Goal: Task Accomplishment & Management: Complete application form

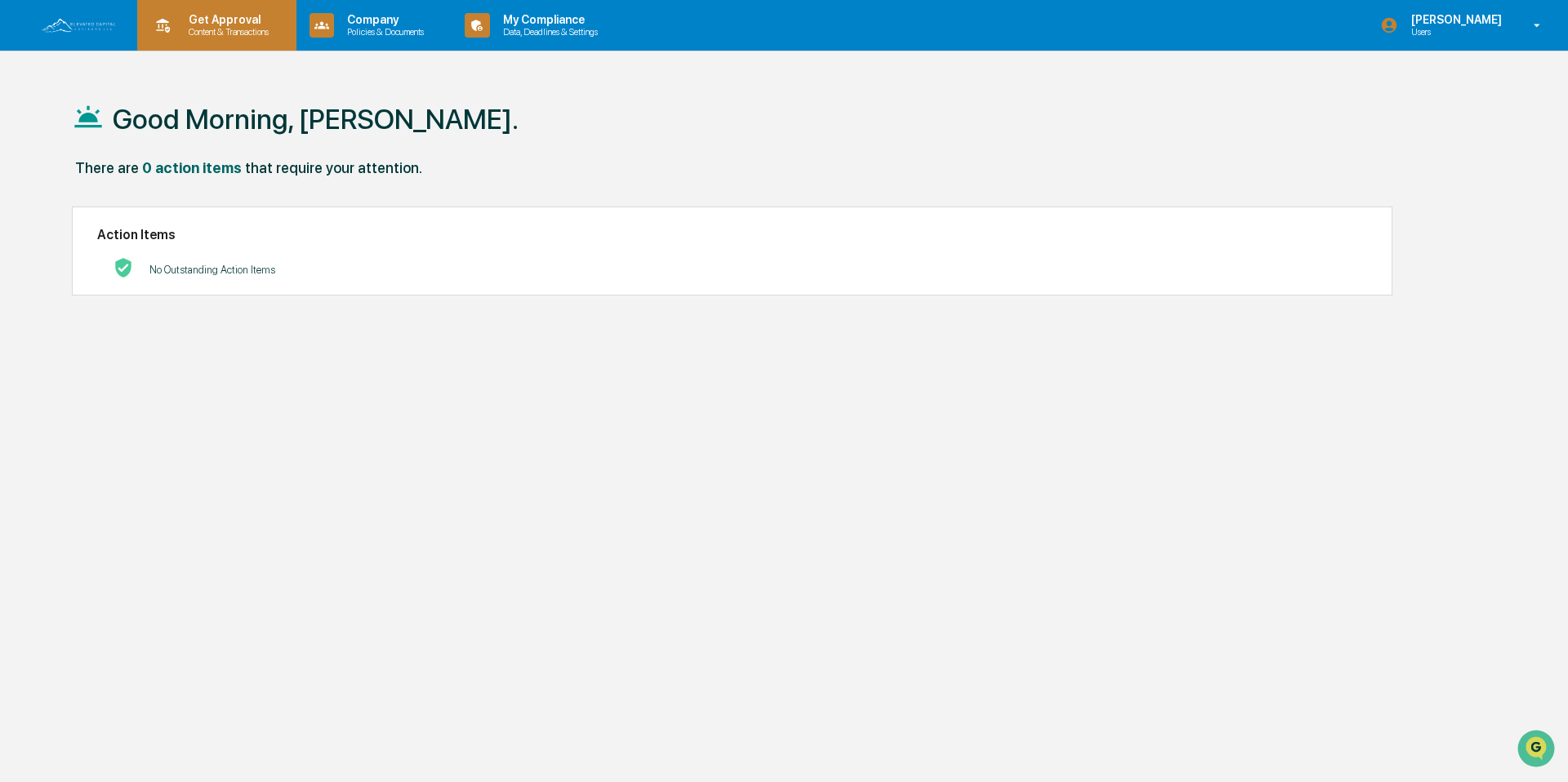
click at [265, 36] on p "Content & Transactions" at bounding box center [226, 31] width 102 height 11
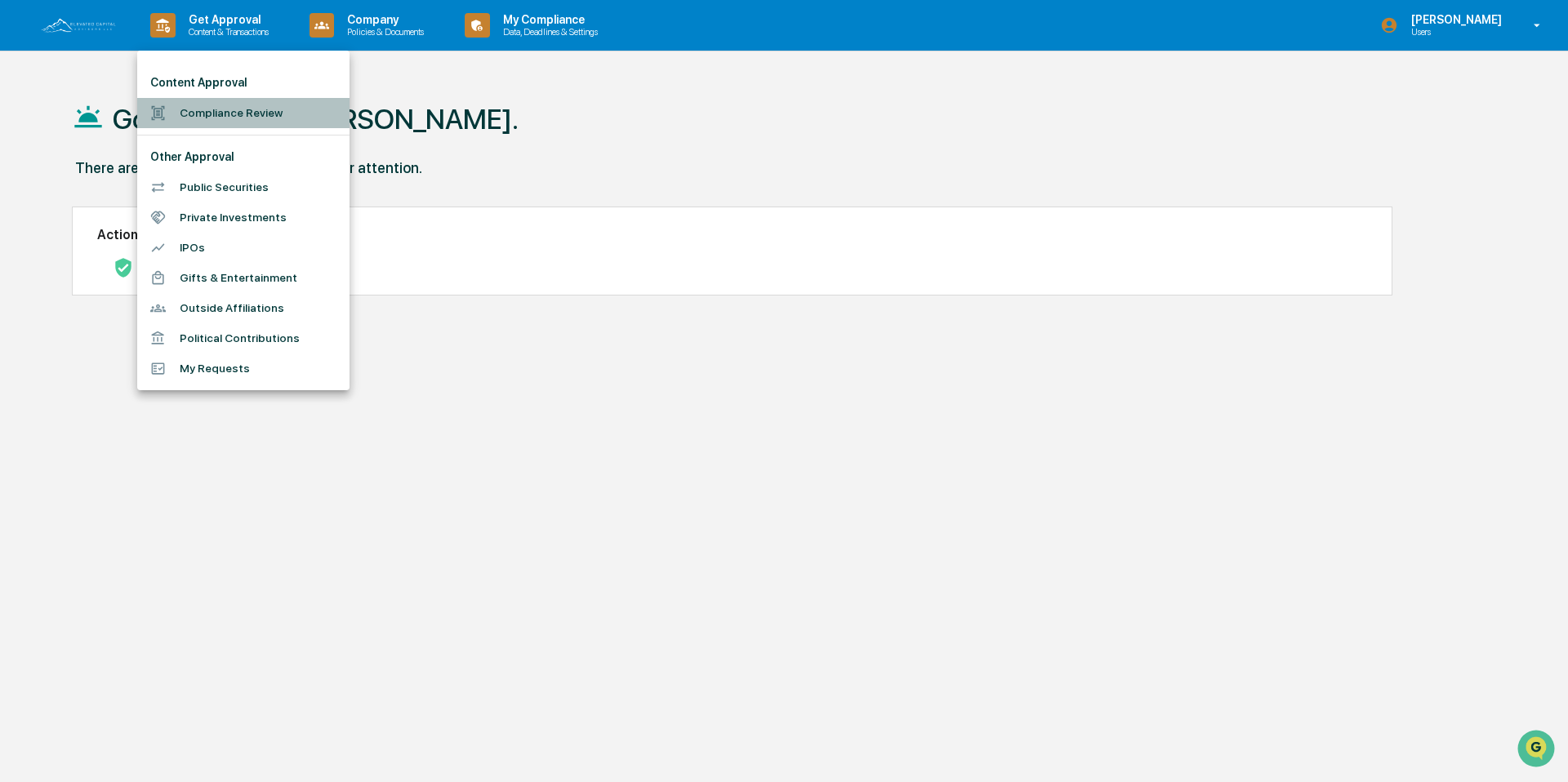
click at [263, 112] on li "Compliance Review" at bounding box center [242, 113] width 212 height 30
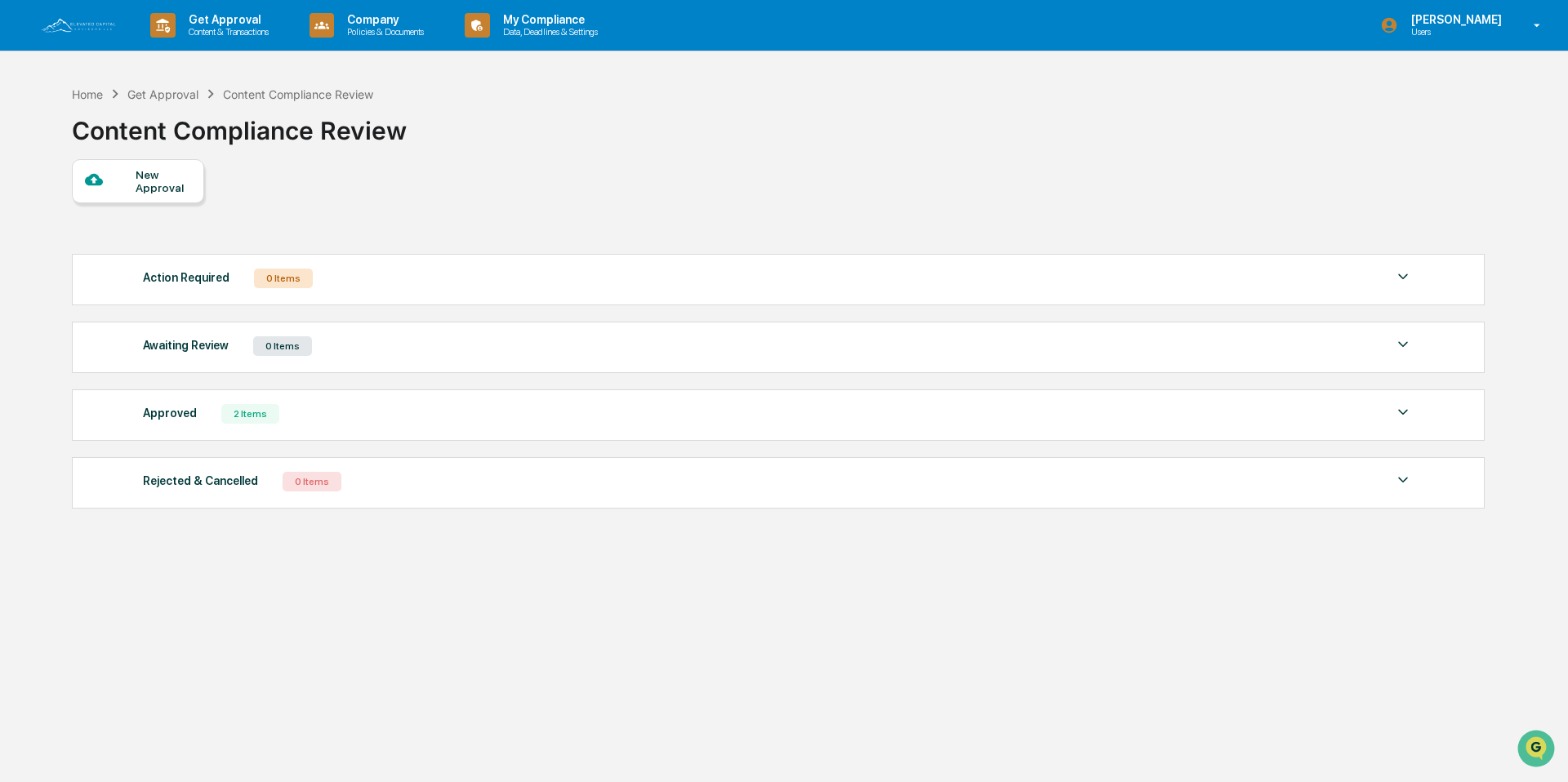
click at [145, 164] on div "New Approval" at bounding box center [138, 181] width 132 height 44
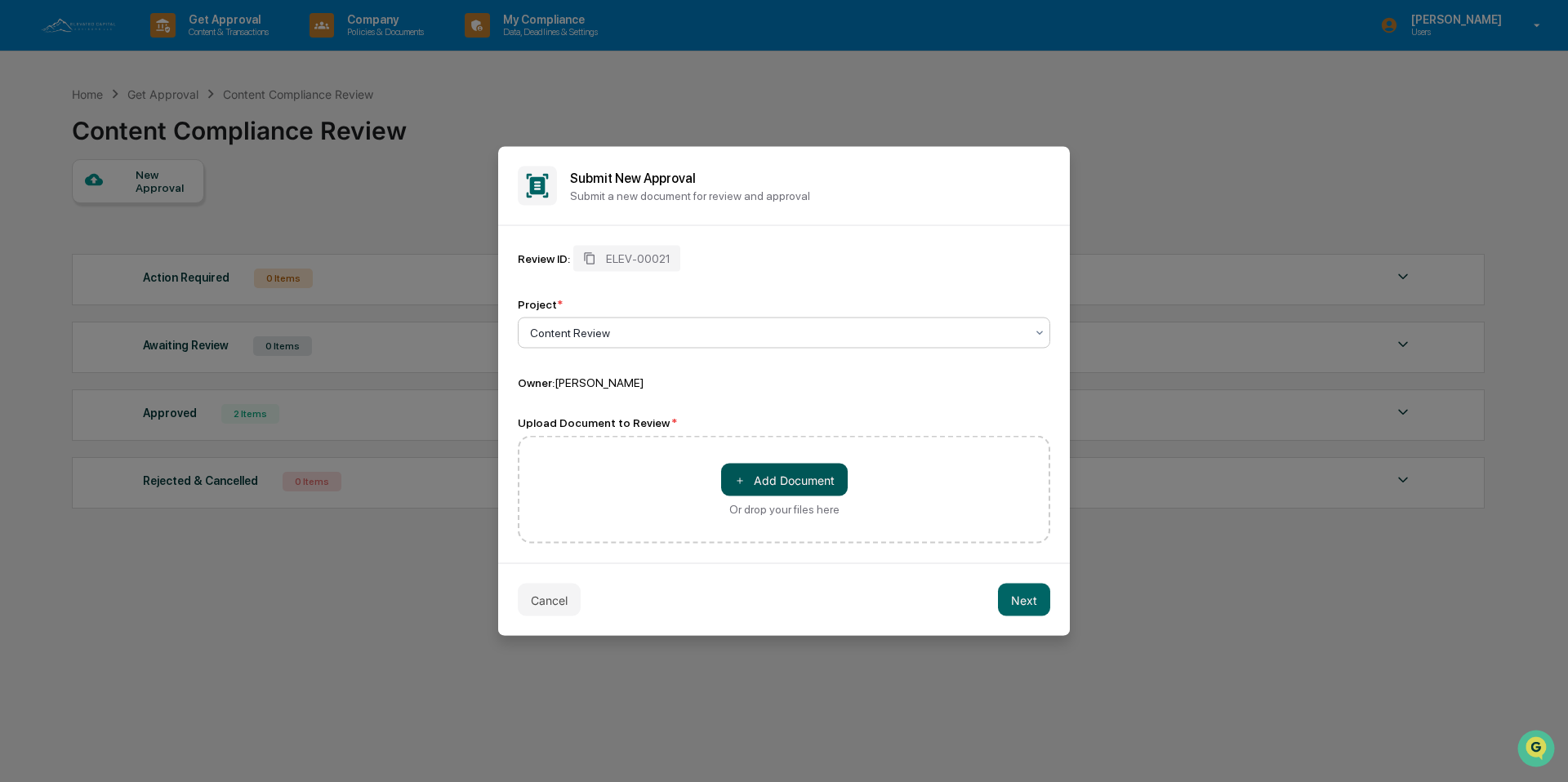
click at [751, 473] on button "＋ Add Document" at bounding box center [784, 480] width 126 height 32
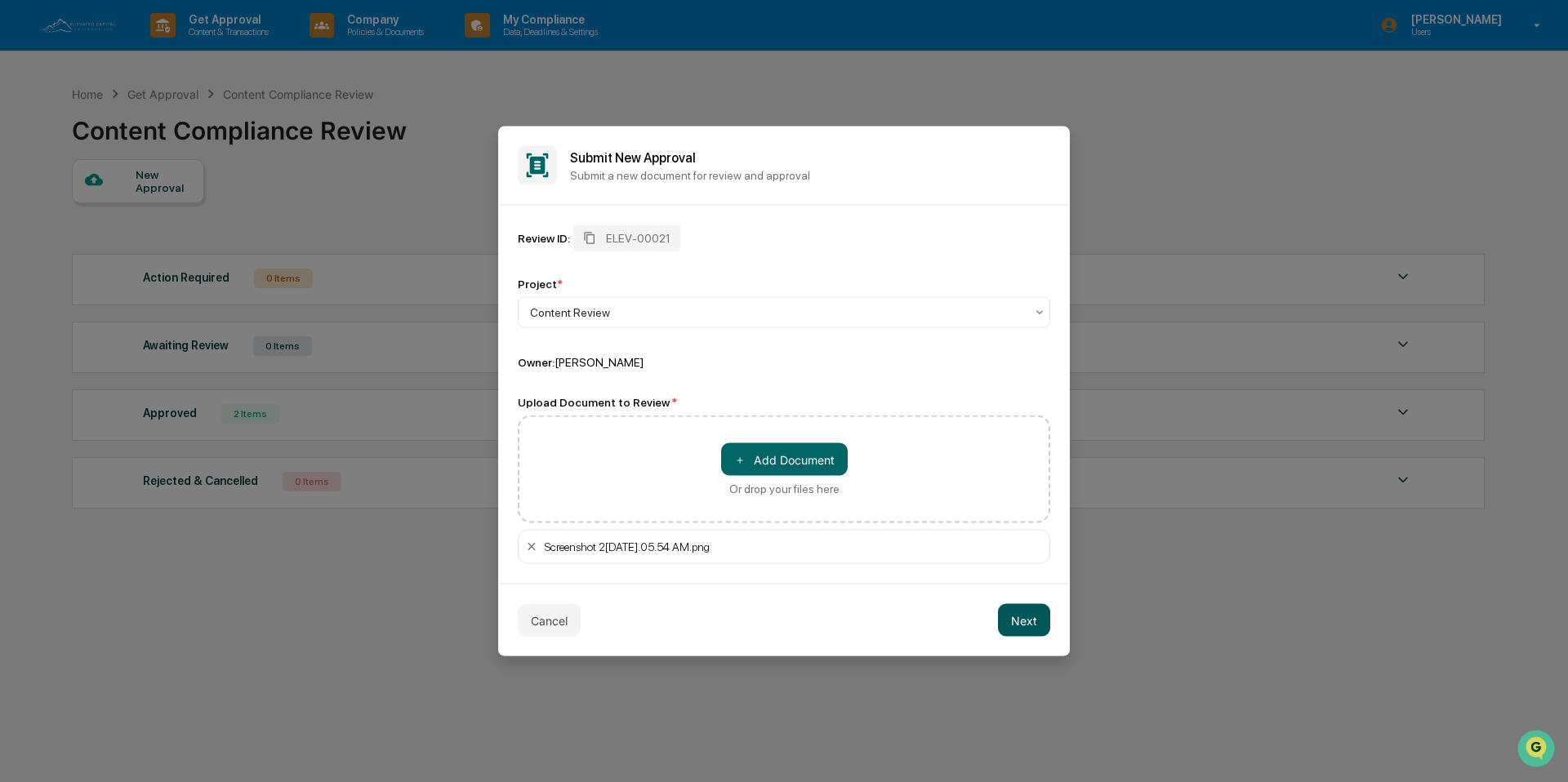
click at [1005, 628] on button "Next" at bounding box center [1023, 620] width 52 height 32
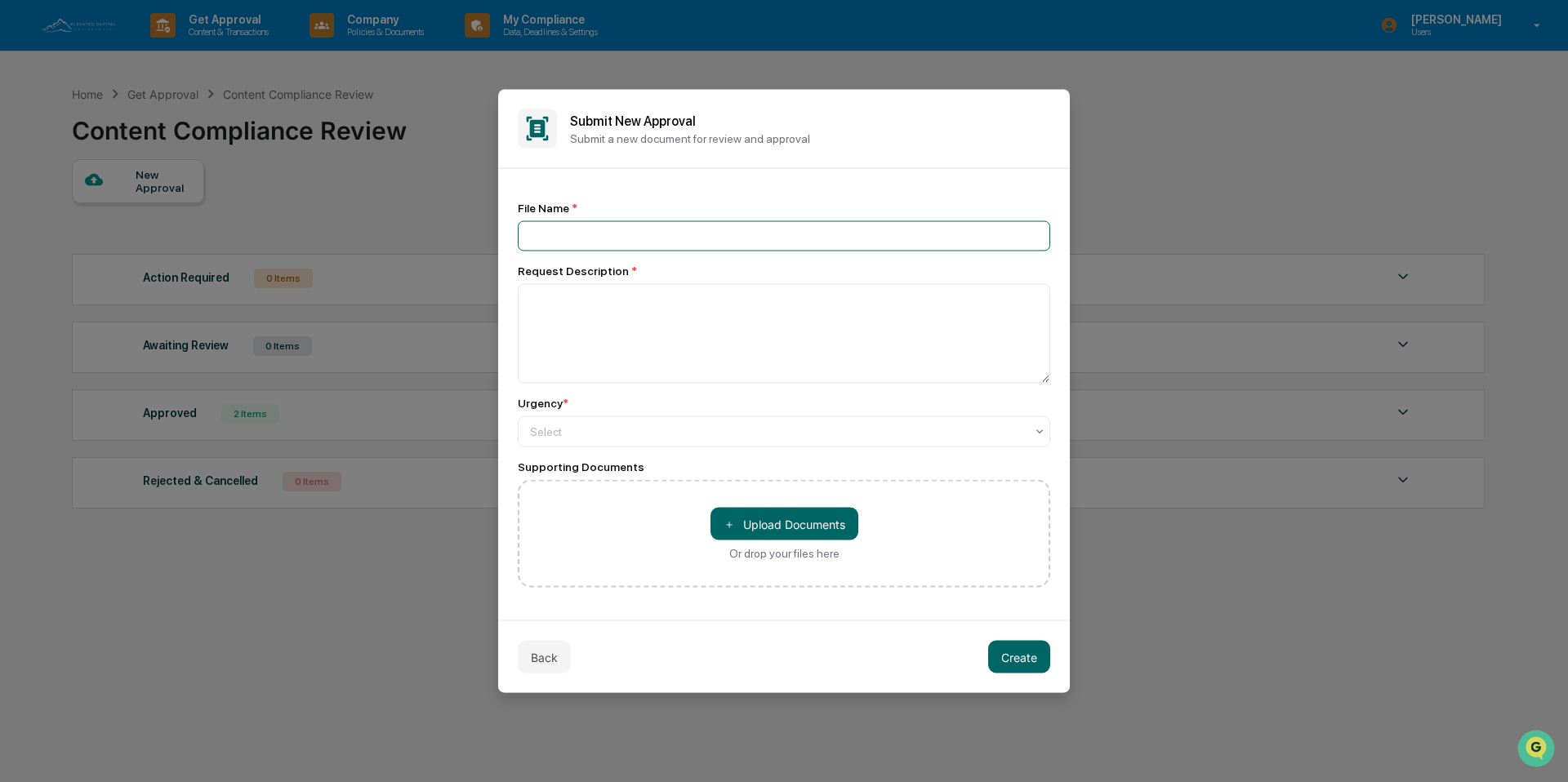
click at [648, 230] on input at bounding box center [784, 237] width 532 height 30
type input "**********"
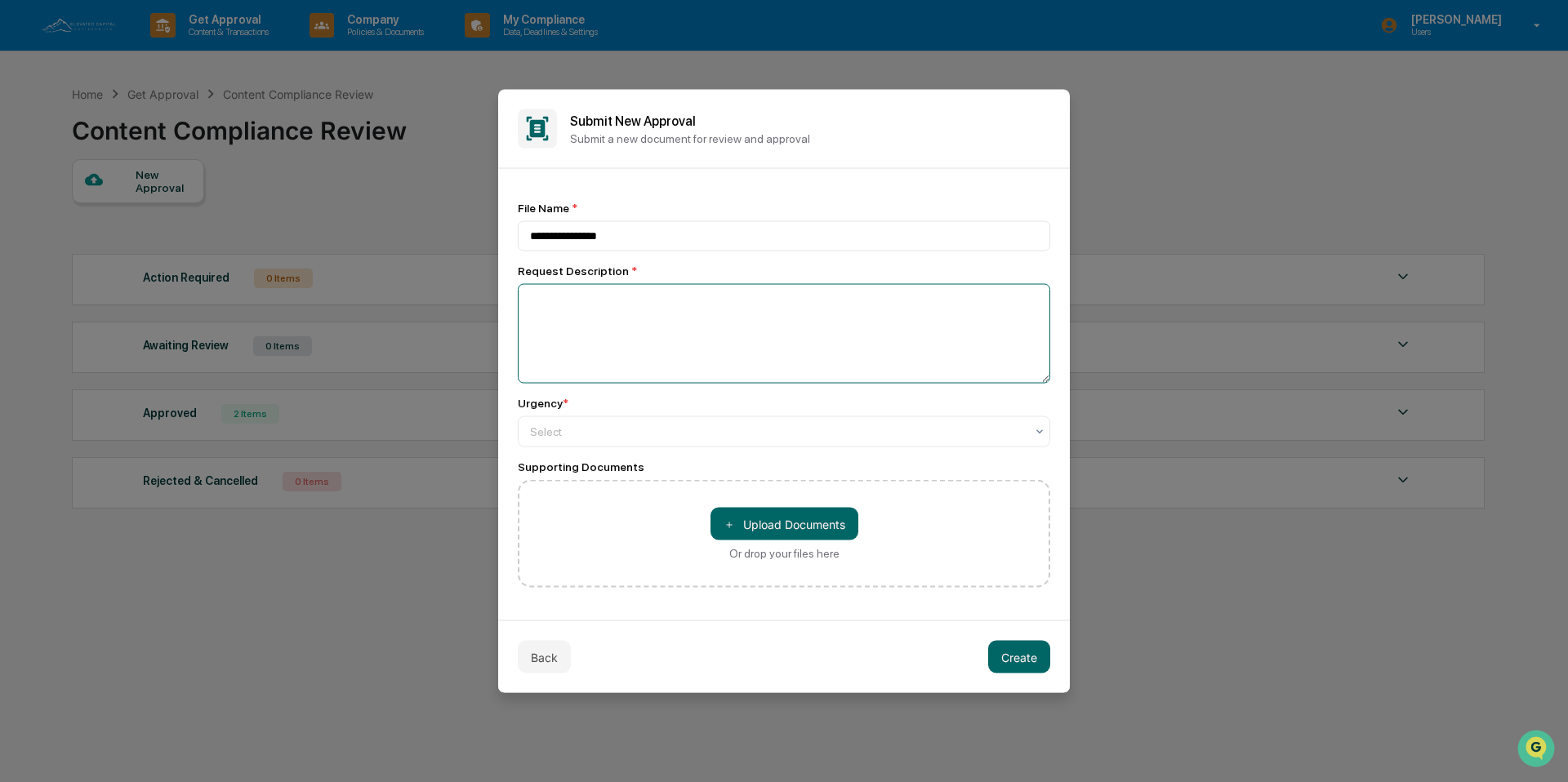
click at [660, 325] on textarea at bounding box center [784, 334] width 532 height 100
type textarea "**********"
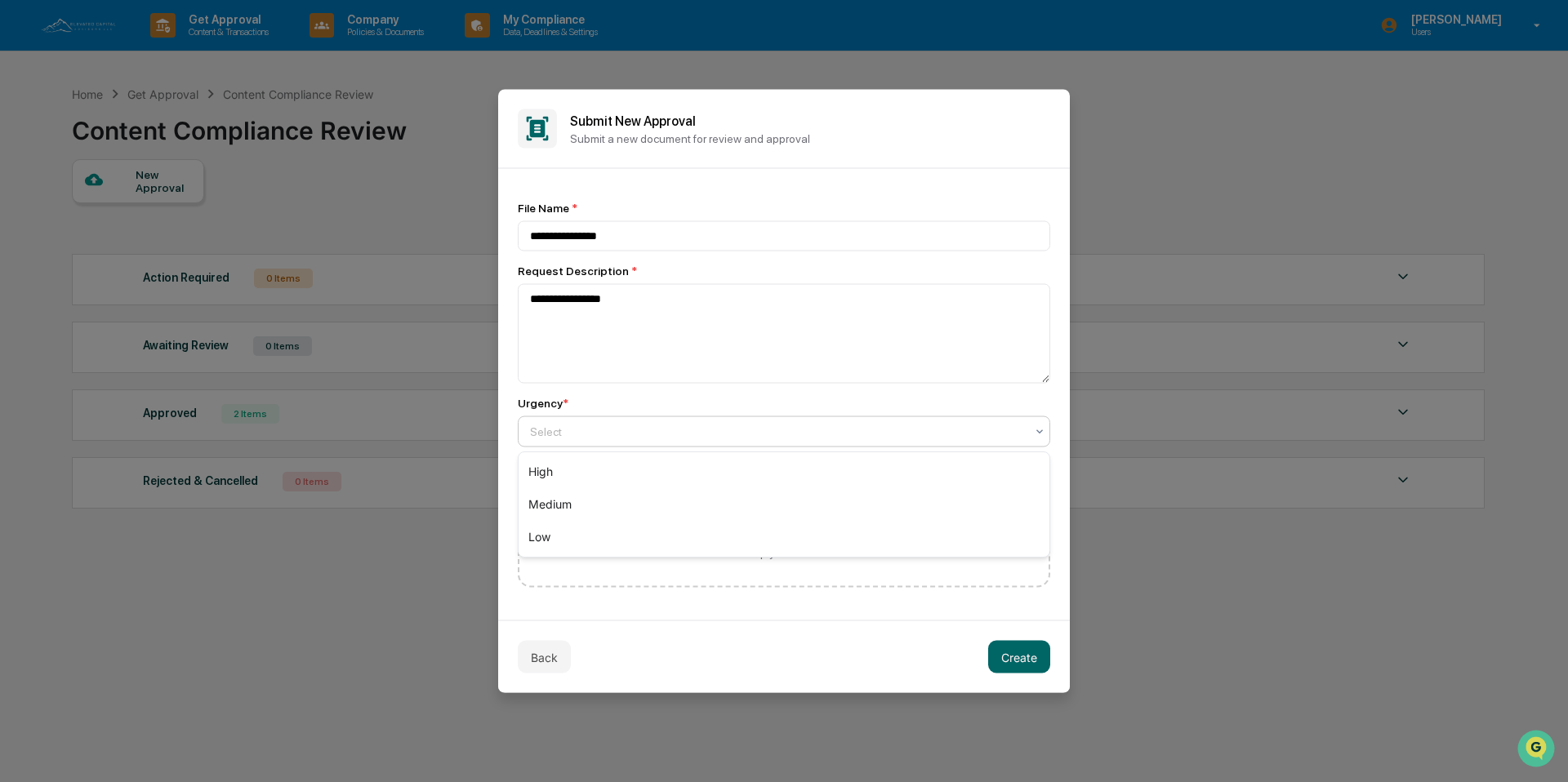
click at [638, 418] on div "Select" at bounding box center [784, 431] width 532 height 31
click at [641, 521] on div "Low" at bounding box center [784, 537] width 531 height 32
click at [1023, 671] on button "Create" at bounding box center [1019, 658] width 62 height 32
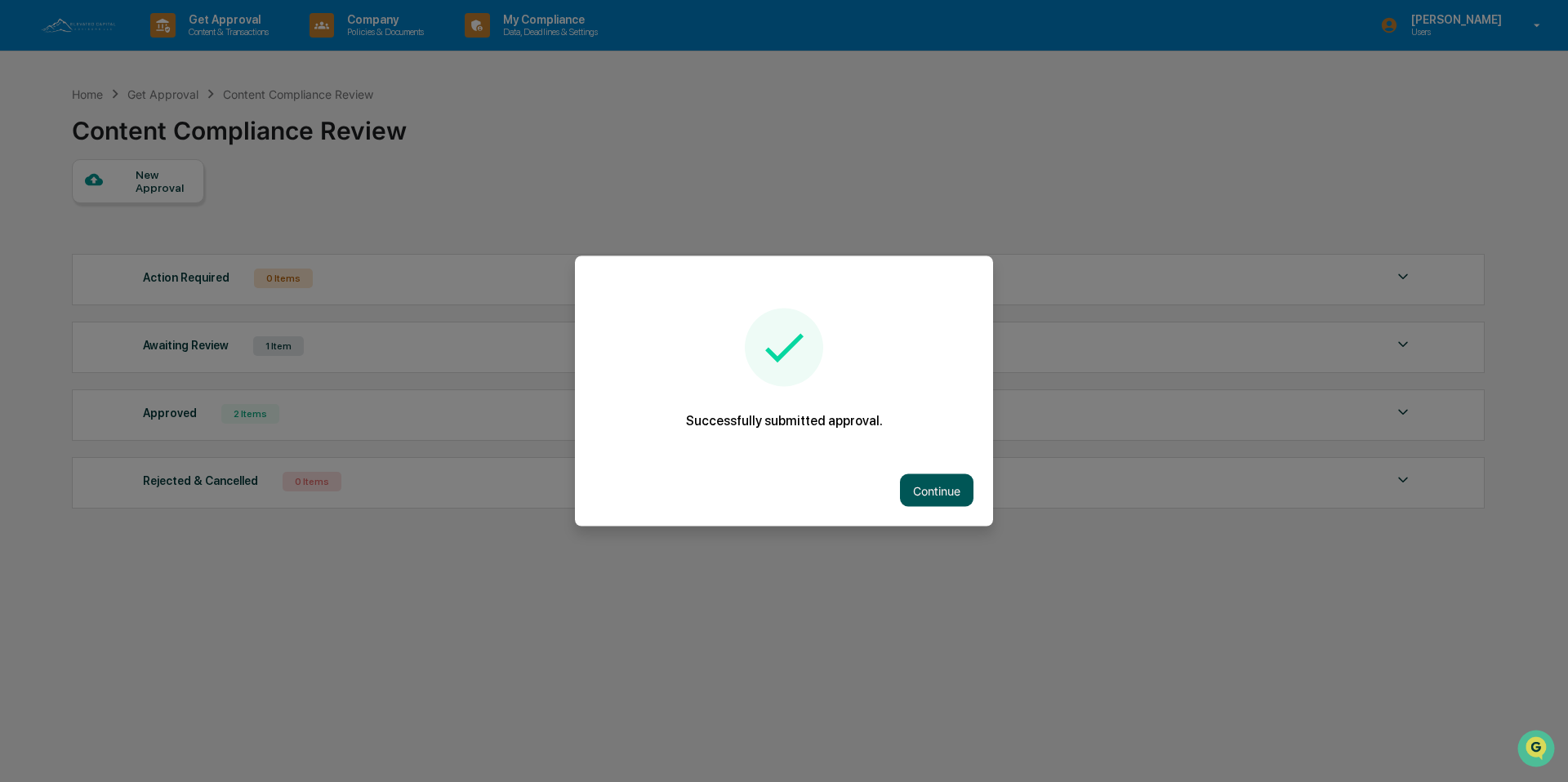
click at [955, 486] on button "Continue" at bounding box center [936, 490] width 73 height 32
